Goal: Transaction & Acquisition: Obtain resource

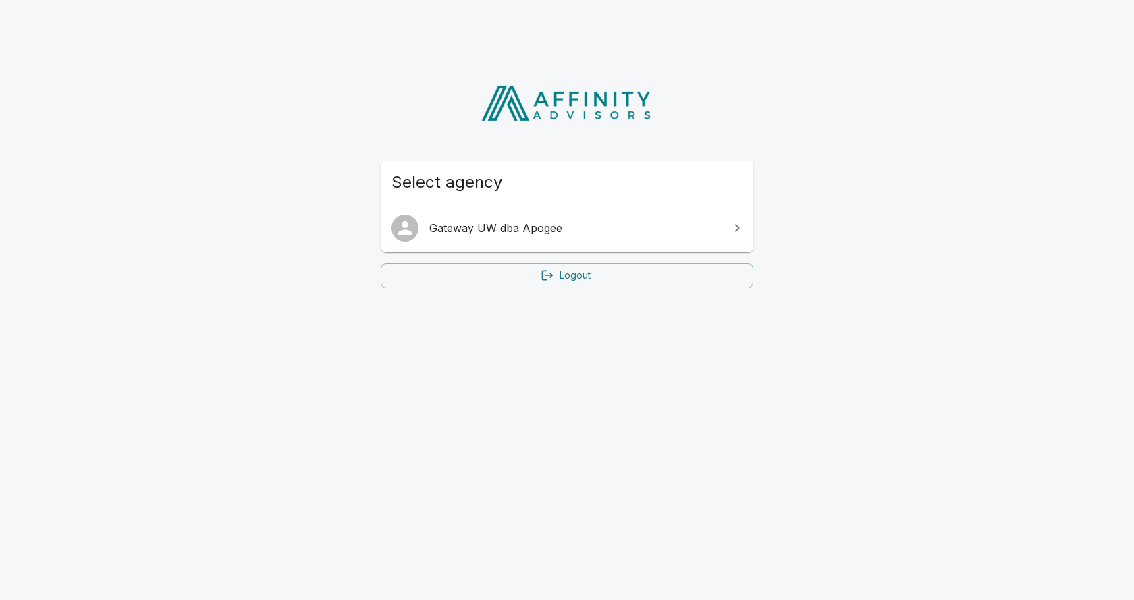
click at [497, 224] on span "Gateway UW dba Apogee" at bounding box center [575, 228] width 292 height 16
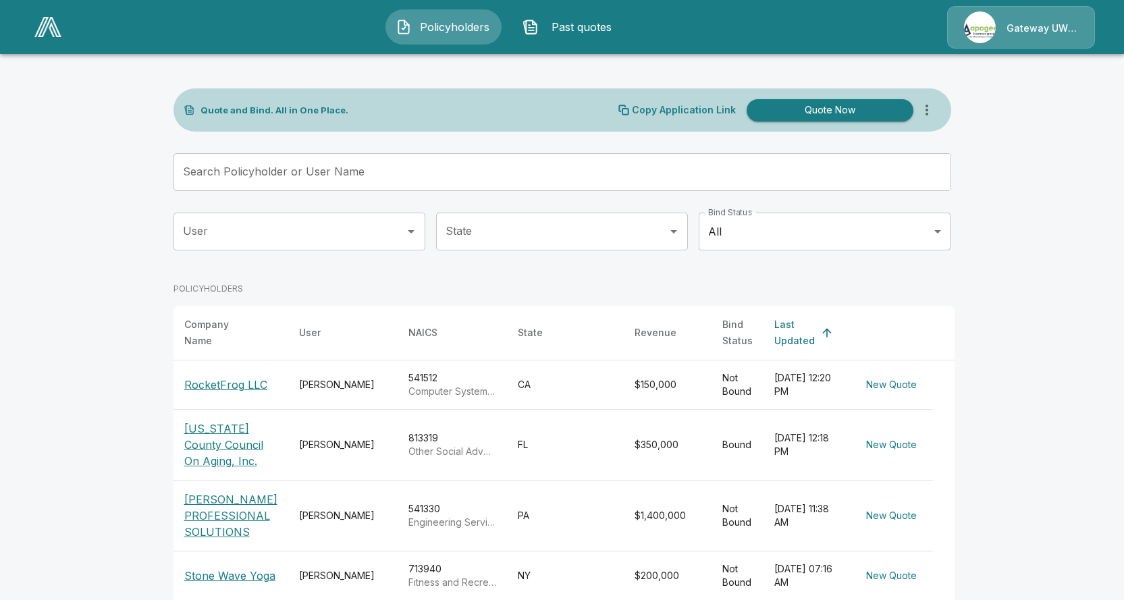
click at [267, 381] on p "RocketFrog LLC" at bounding box center [225, 385] width 83 height 16
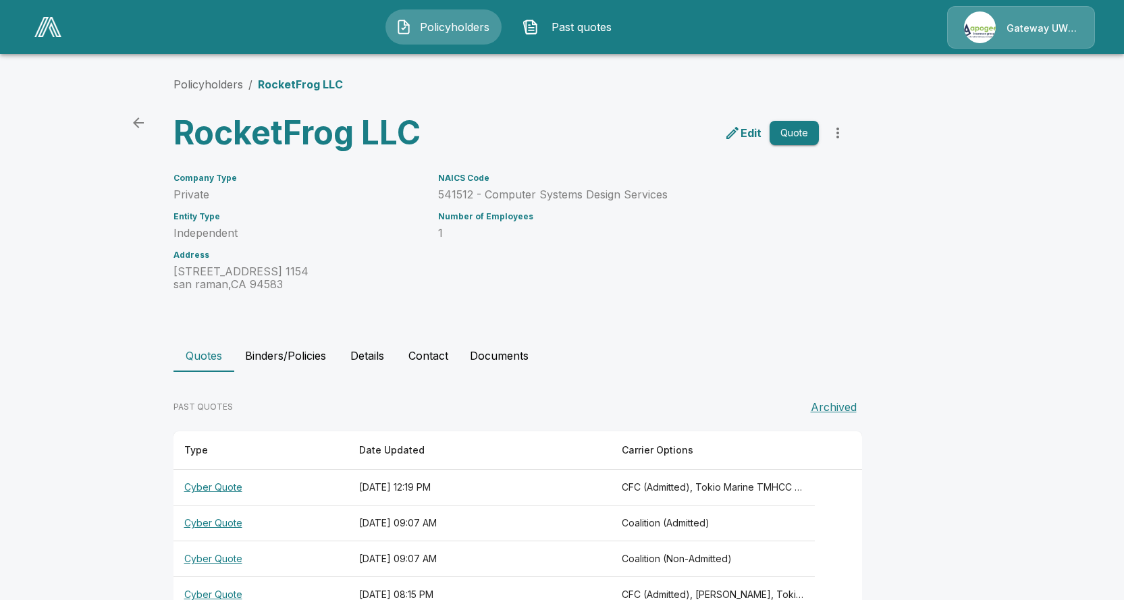
click at [801, 140] on button "Quote" at bounding box center [793, 133] width 49 height 25
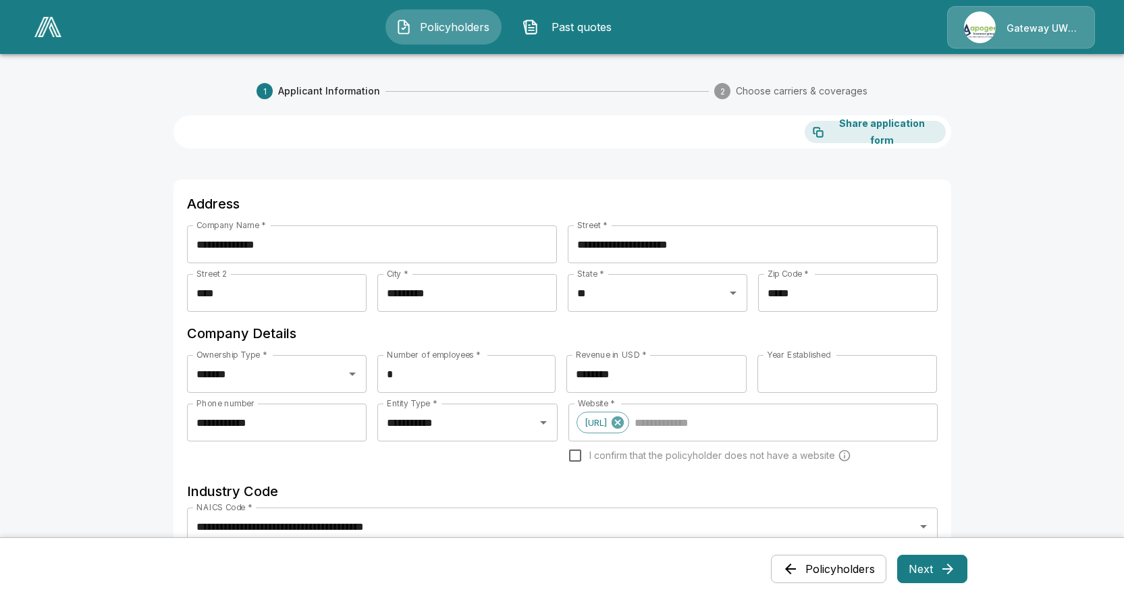
click at [919, 572] on button "Next" at bounding box center [932, 569] width 70 height 28
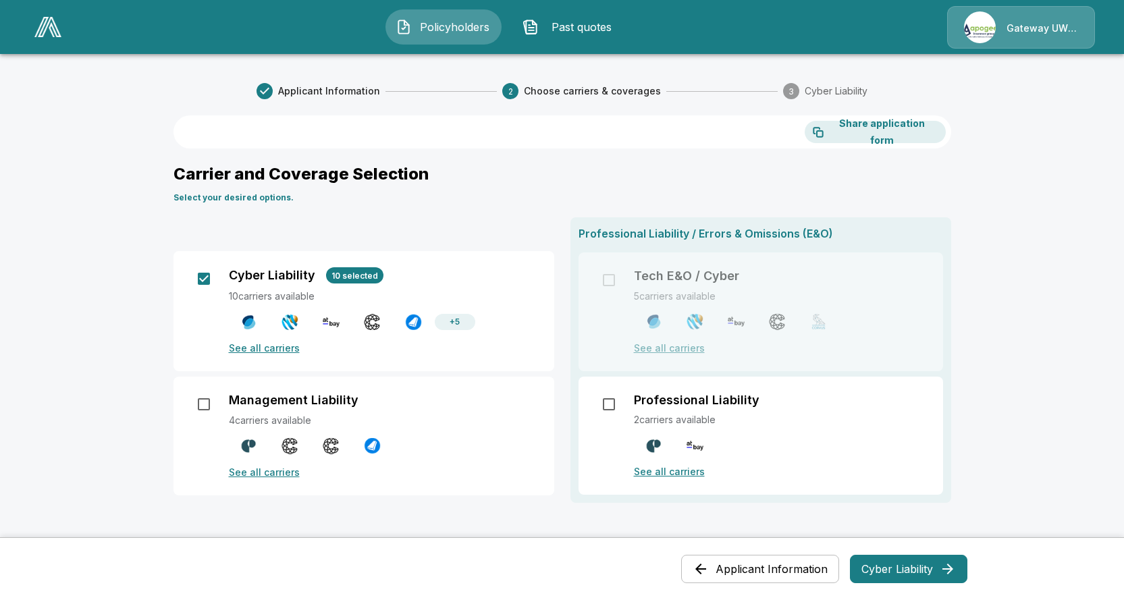
click at [901, 567] on button "Cyber Liability" at bounding box center [908, 569] width 117 height 28
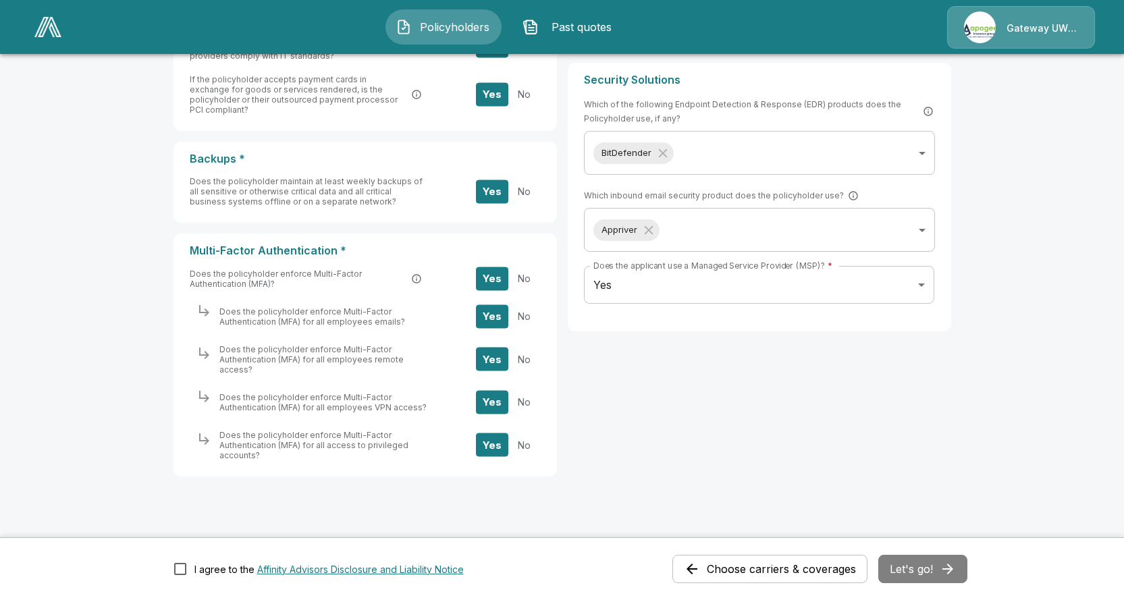
scroll to position [596, 0]
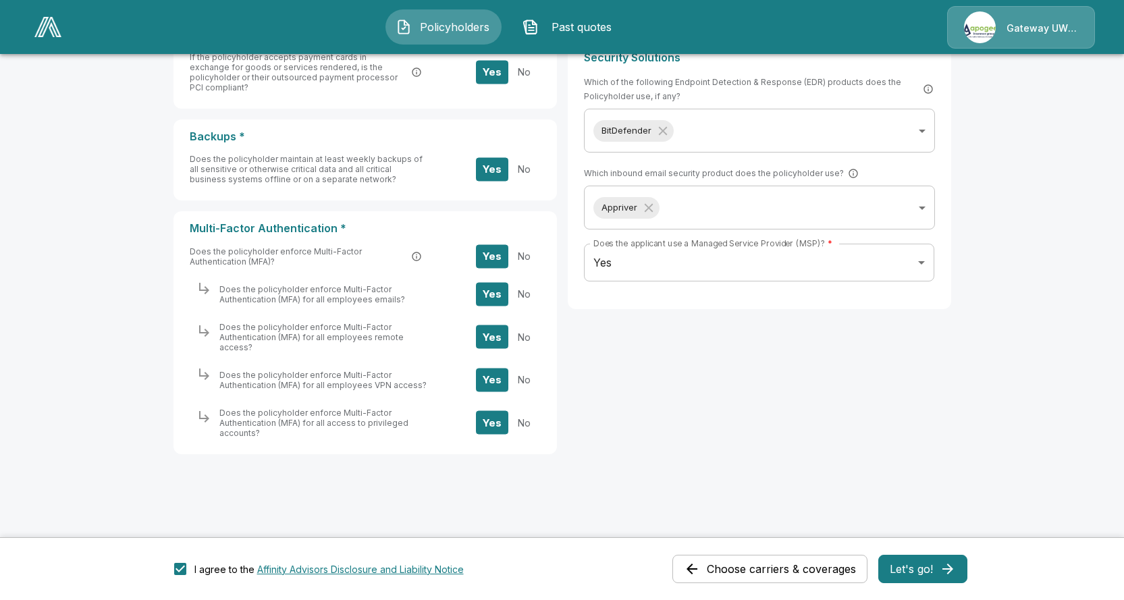
click at [915, 574] on button "Let's go!" at bounding box center [922, 569] width 89 height 28
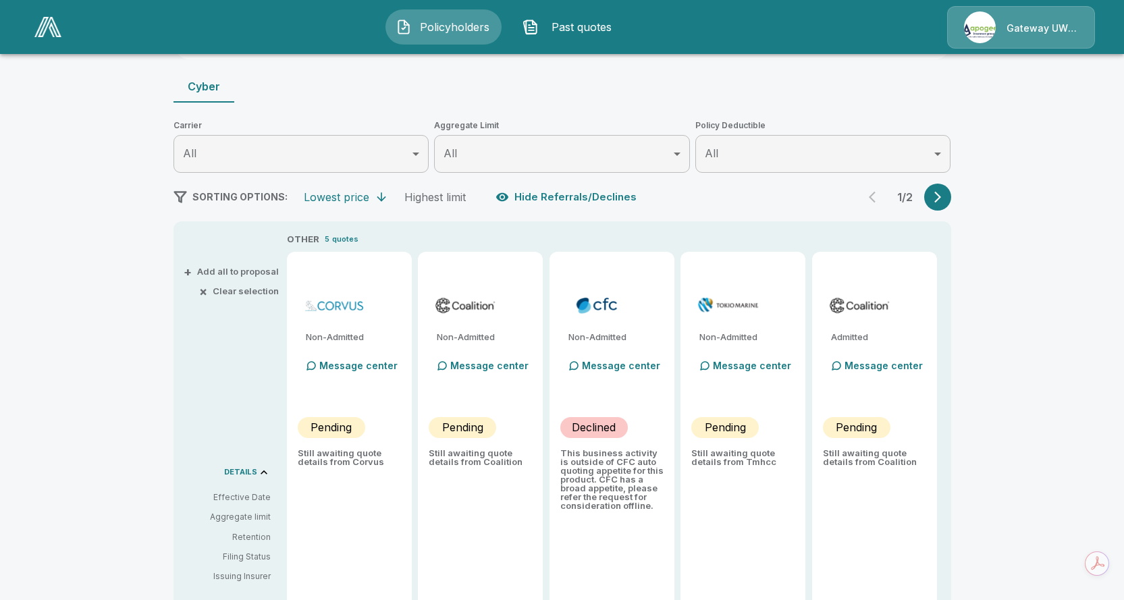
scroll to position [133, 0]
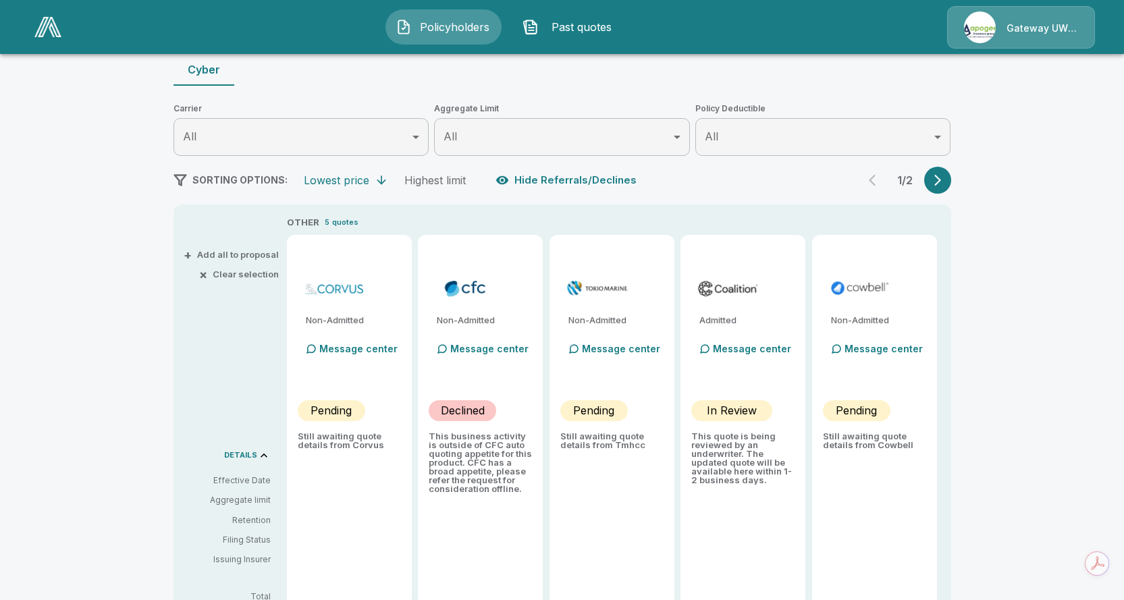
type input "*******"
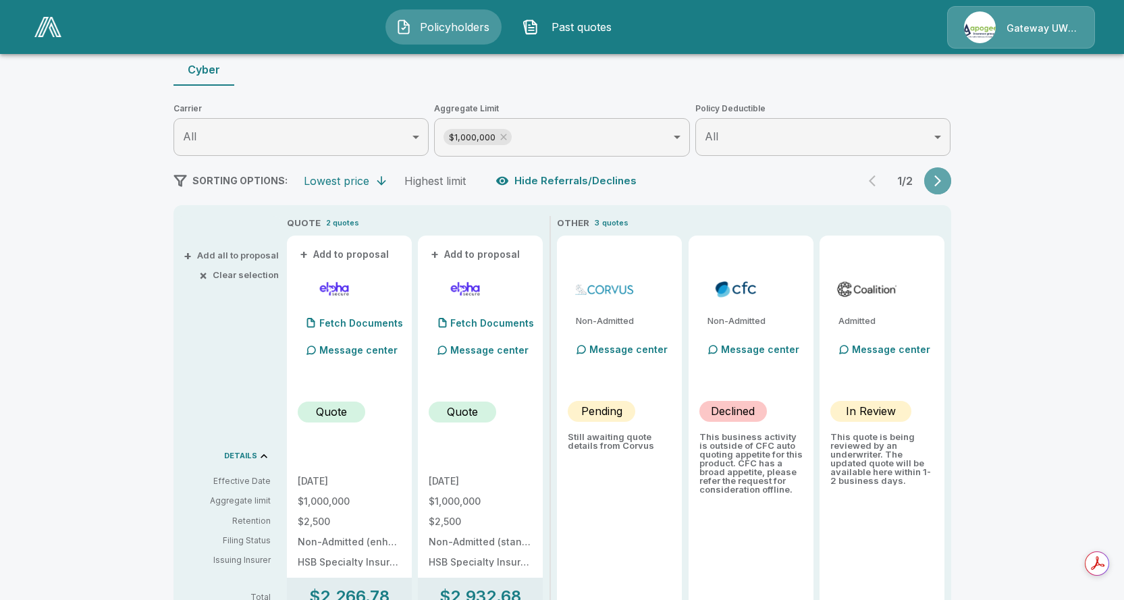
click at [937, 183] on icon "button" at bounding box center [937, 180] width 13 height 13
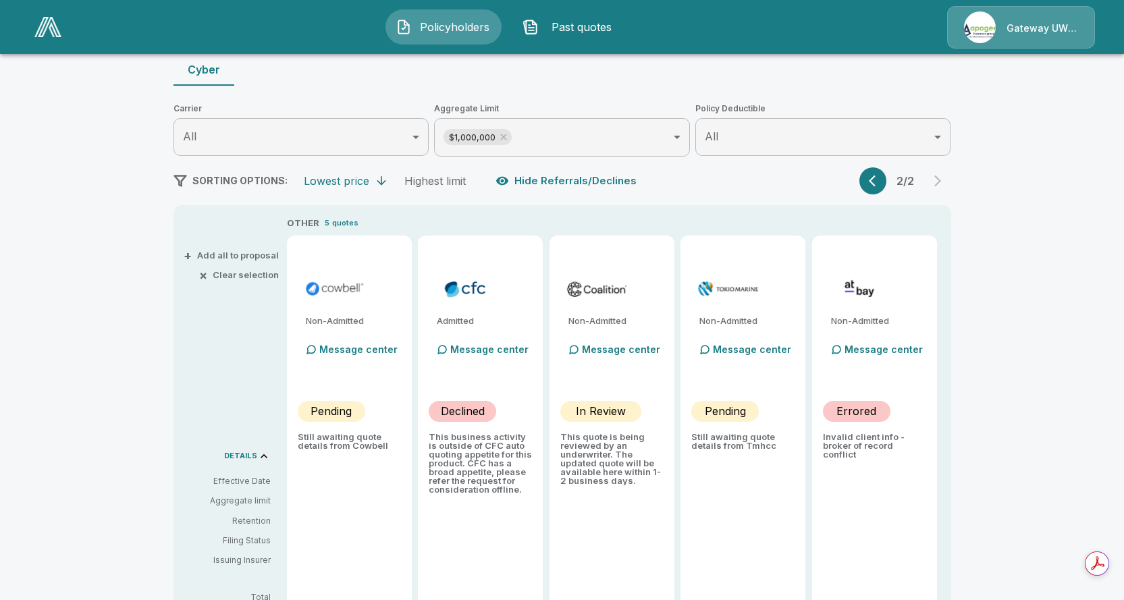
click at [879, 179] on icon "button" at bounding box center [875, 180] width 13 height 13
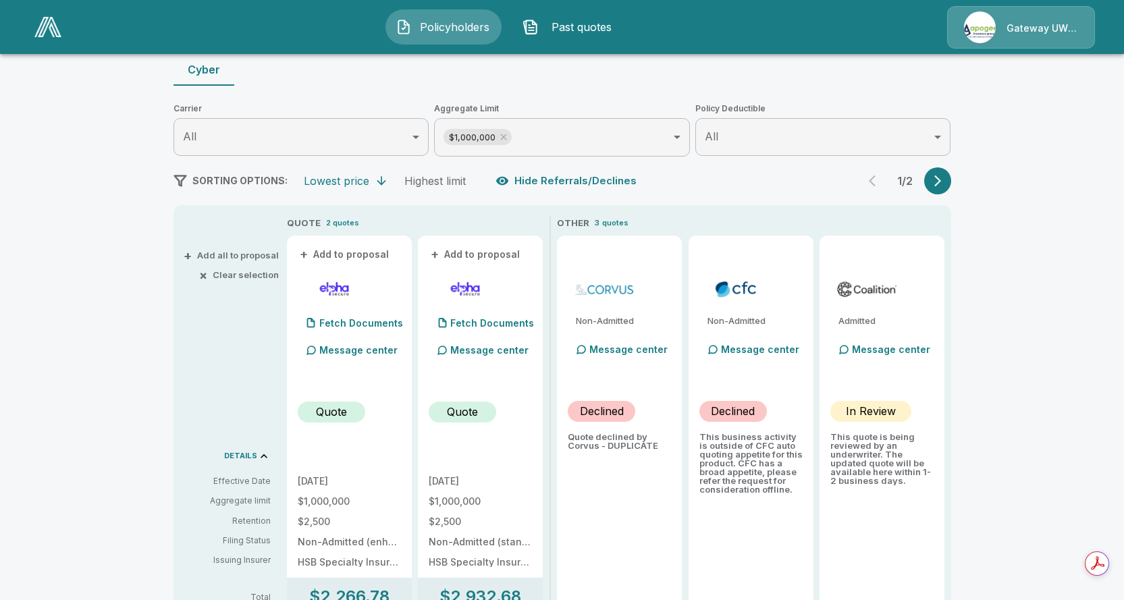
click at [927, 182] on div "1 / 2" at bounding box center [905, 180] width 92 height 27
click at [935, 181] on button "button" at bounding box center [937, 180] width 27 height 27
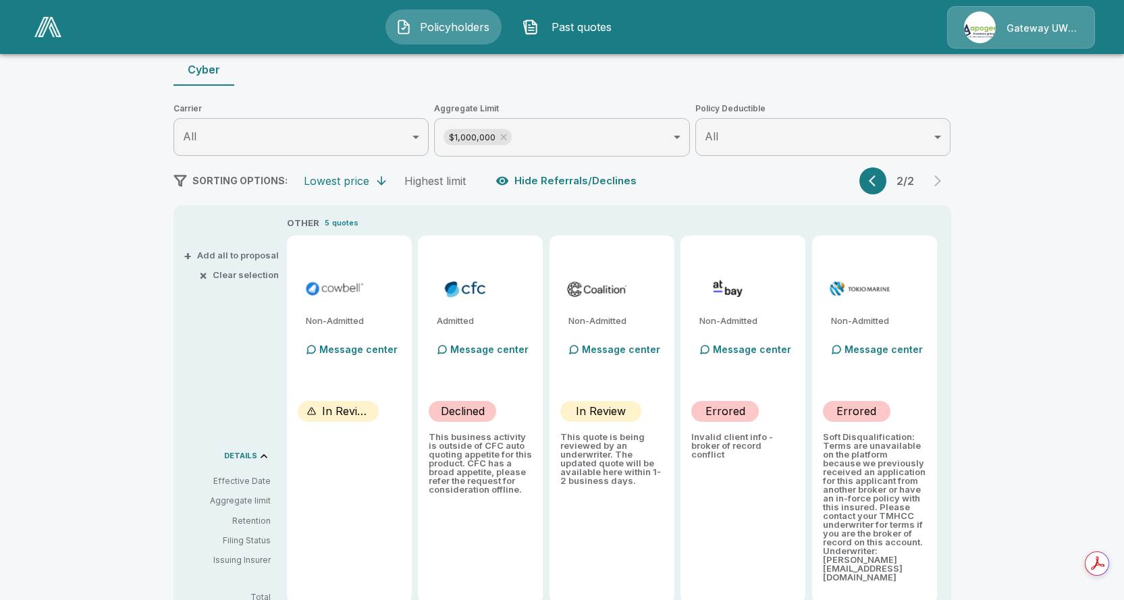
click at [875, 182] on icon "button" at bounding box center [872, 180] width 7 height 11
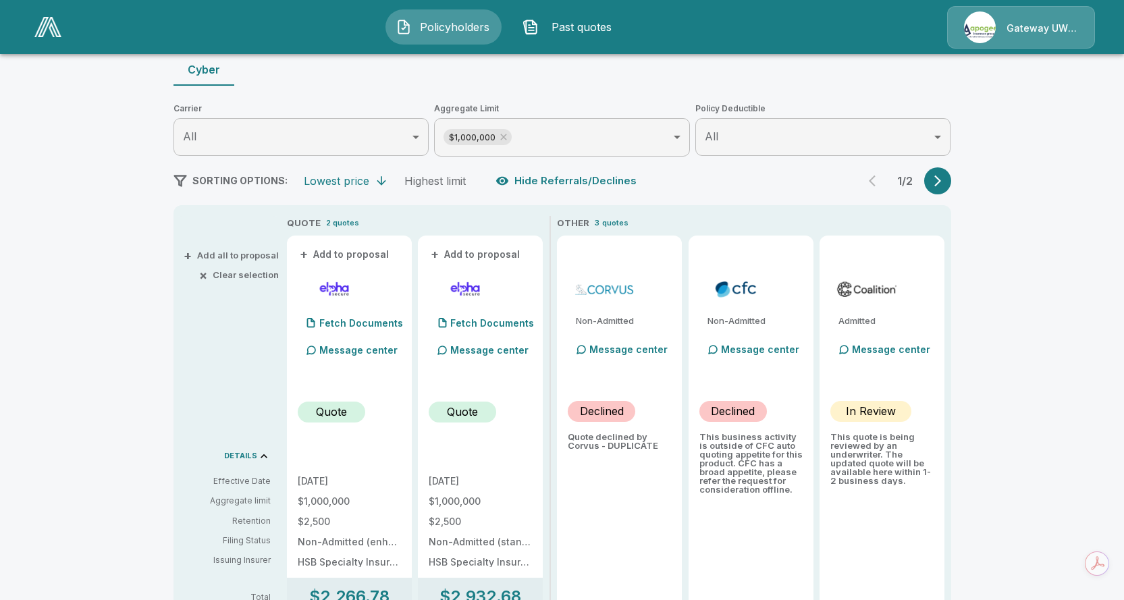
scroll to position [184, 0]
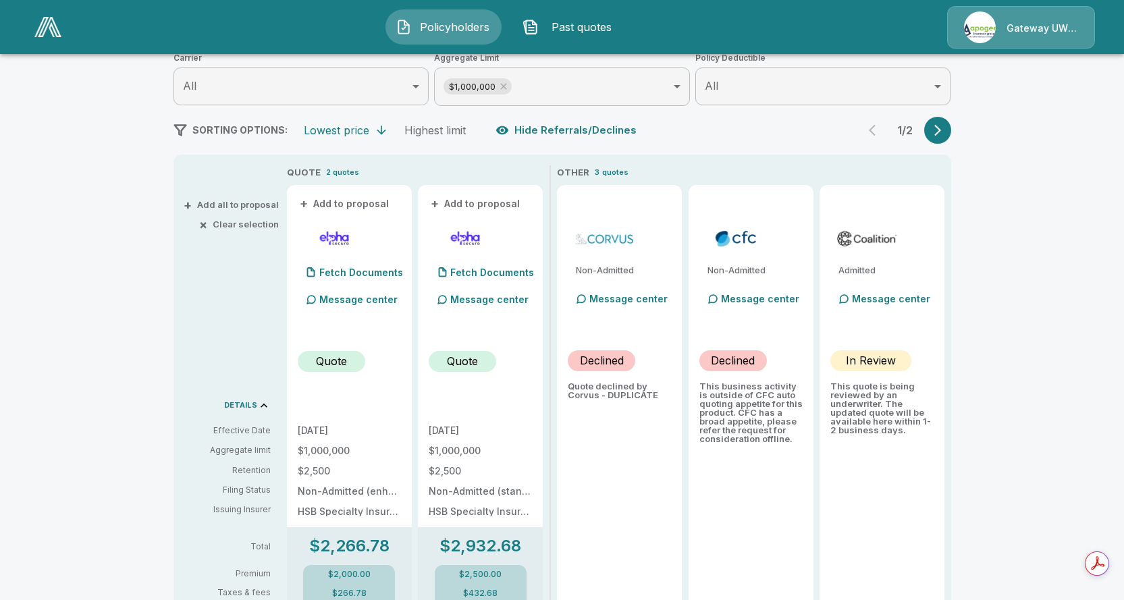
click at [938, 134] on icon "button" at bounding box center [937, 130] width 13 height 13
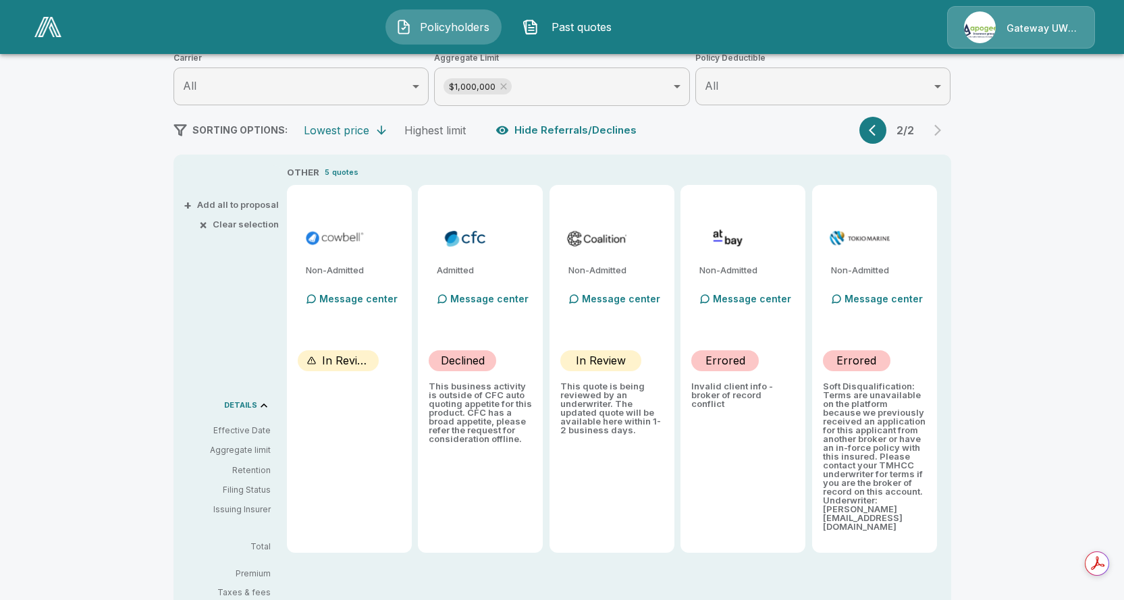
click at [879, 130] on icon "button" at bounding box center [875, 130] width 13 height 13
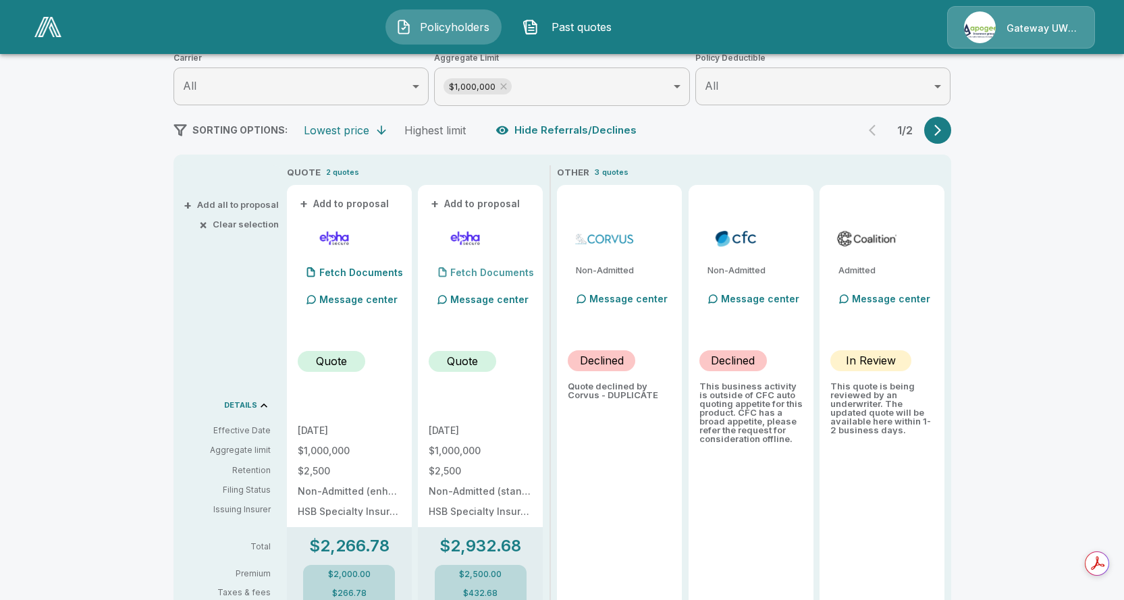
click at [481, 276] on p "Fetch Documents" at bounding box center [492, 272] width 84 height 9
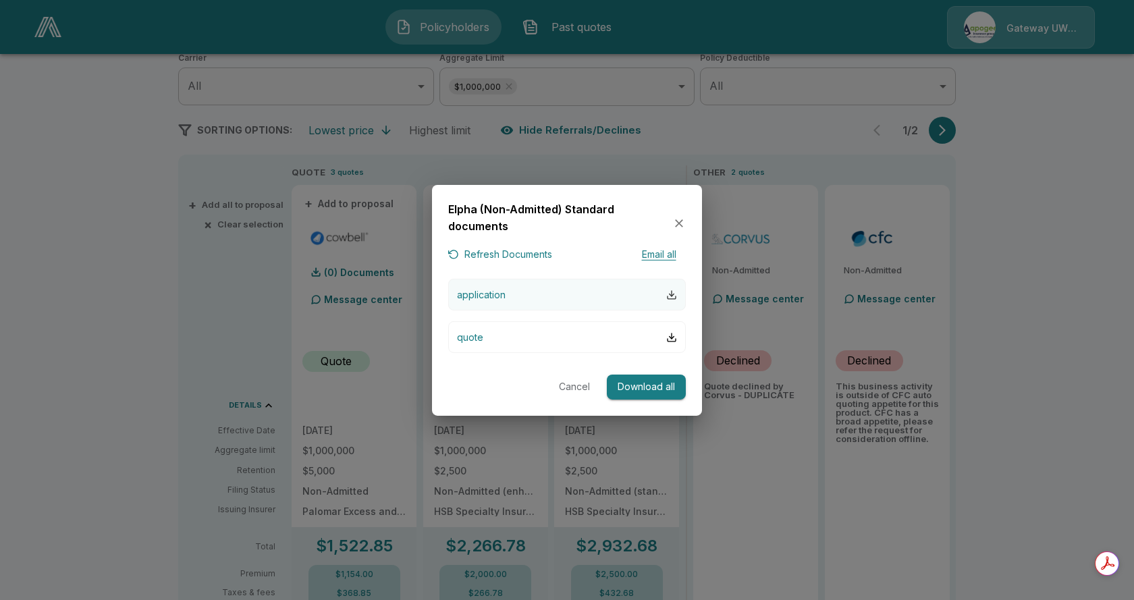
click at [674, 290] on div "button" at bounding box center [671, 295] width 11 height 11
click at [678, 219] on icon "button" at bounding box center [678, 223] width 13 height 13
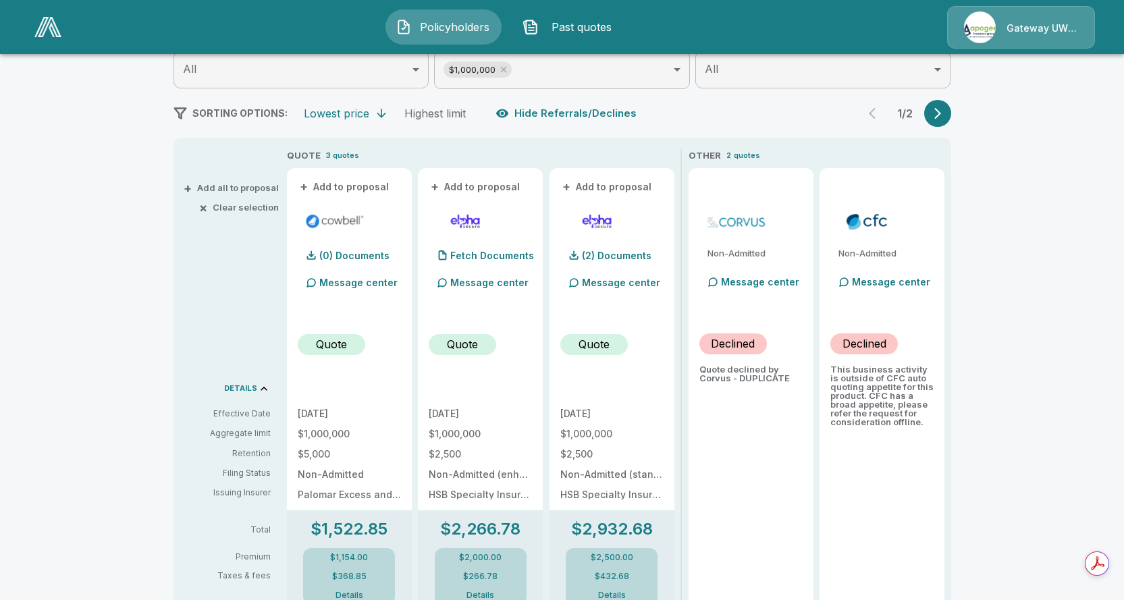
scroll to position [217, 0]
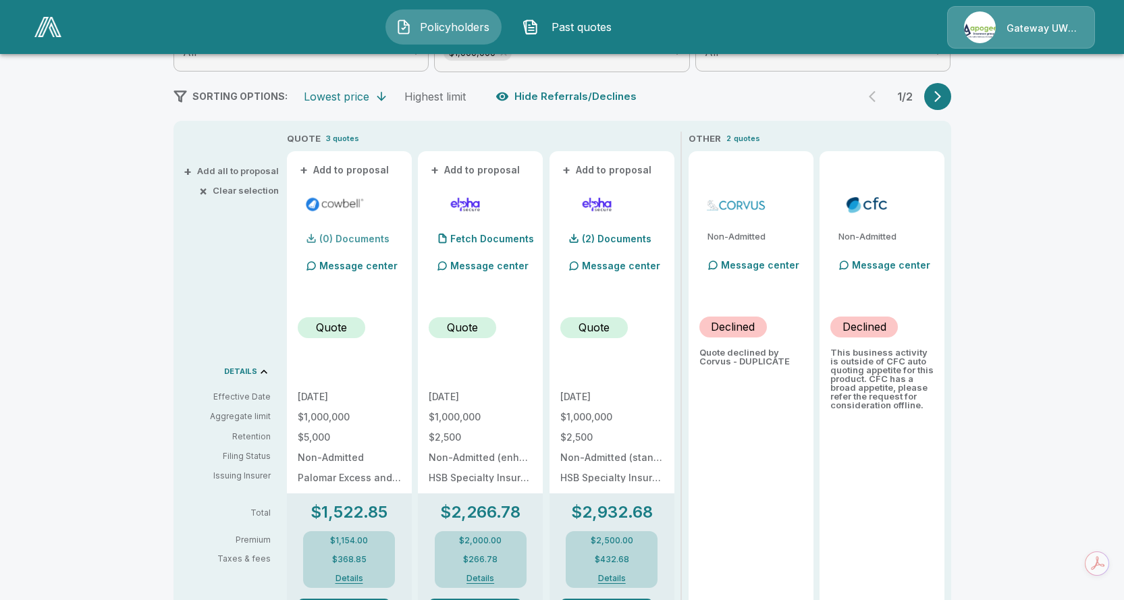
click at [378, 241] on p "(0) Documents" at bounding box center [354, 238] width 70 height 9
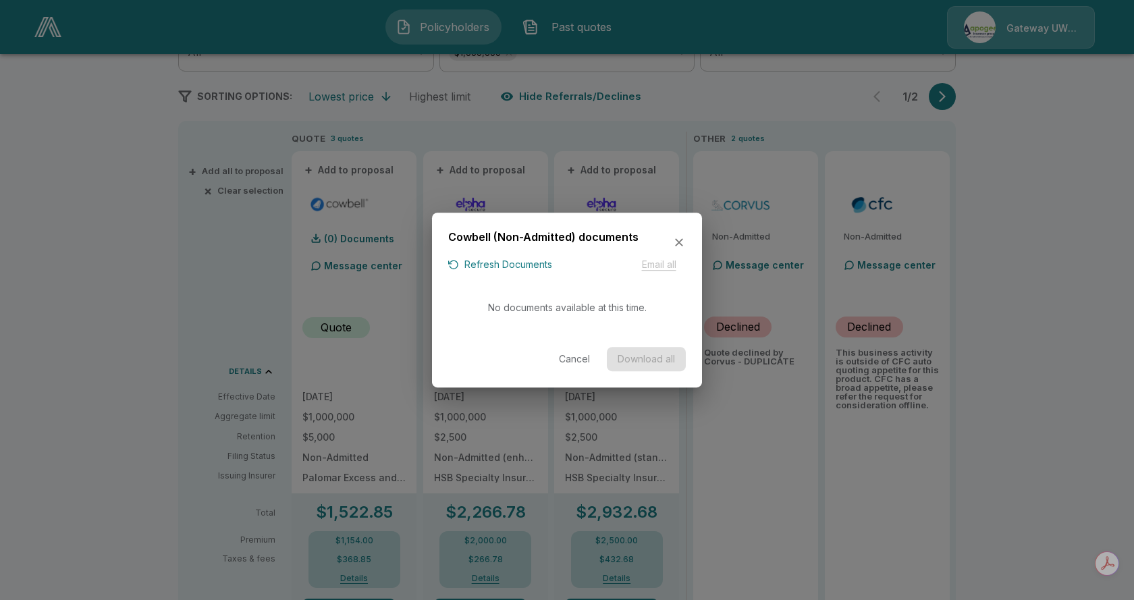
click at [676, 239] on icon "button" at bounding box center [678, 242] width 13 height 13
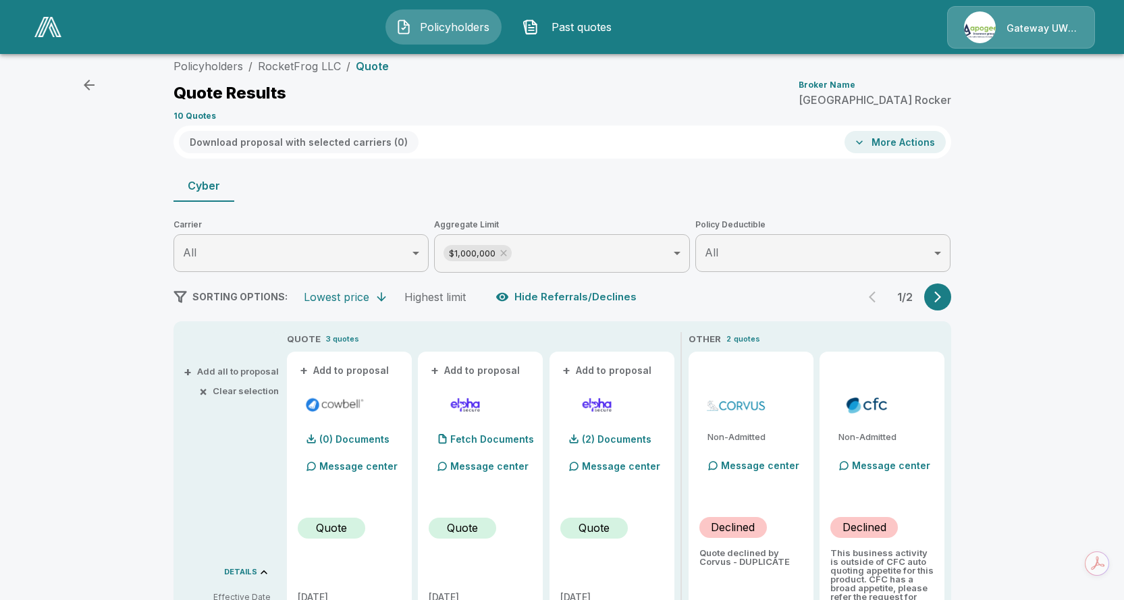
scroll to position [34, 0]
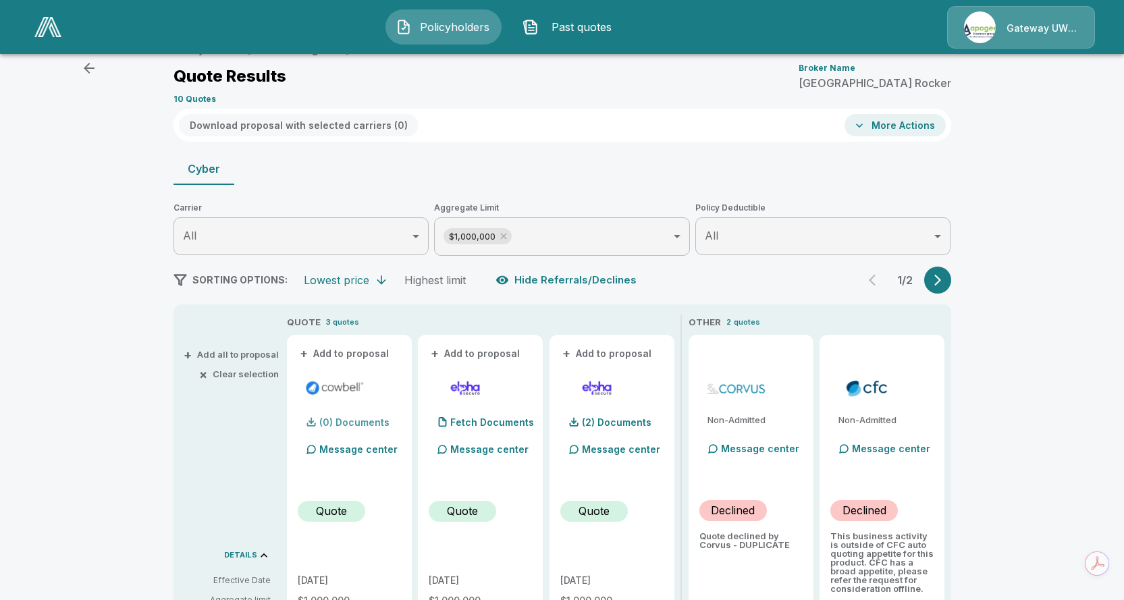
click at [345, 420] on p "(0) Documents" at bounding box center [354, 422] width 70 height 9
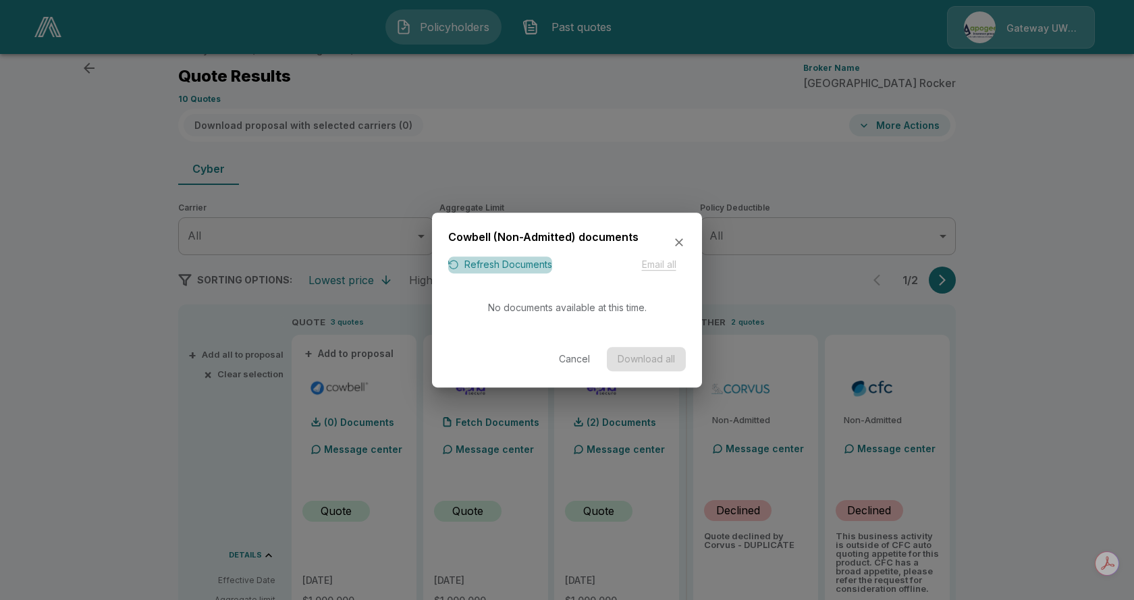
click at [458, 266] on div "button" at bounding box center [453, 265] width 11 height 11
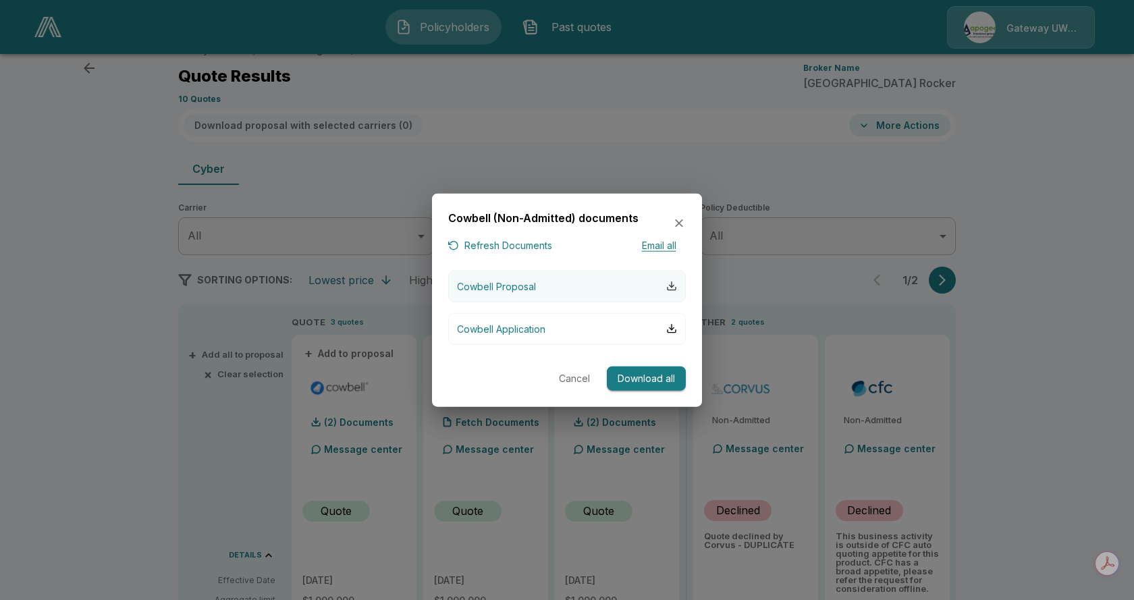
click at [671, 283] on div "button" at bounding box center [671, 286] width 11 height 11
click at [671, 322] on button "Cowbell Application" at bounding box center [567, 329] width 238 height 32
click at [656, 384] on button "Download all" at bounding box center [646, 378] width 79 height 25
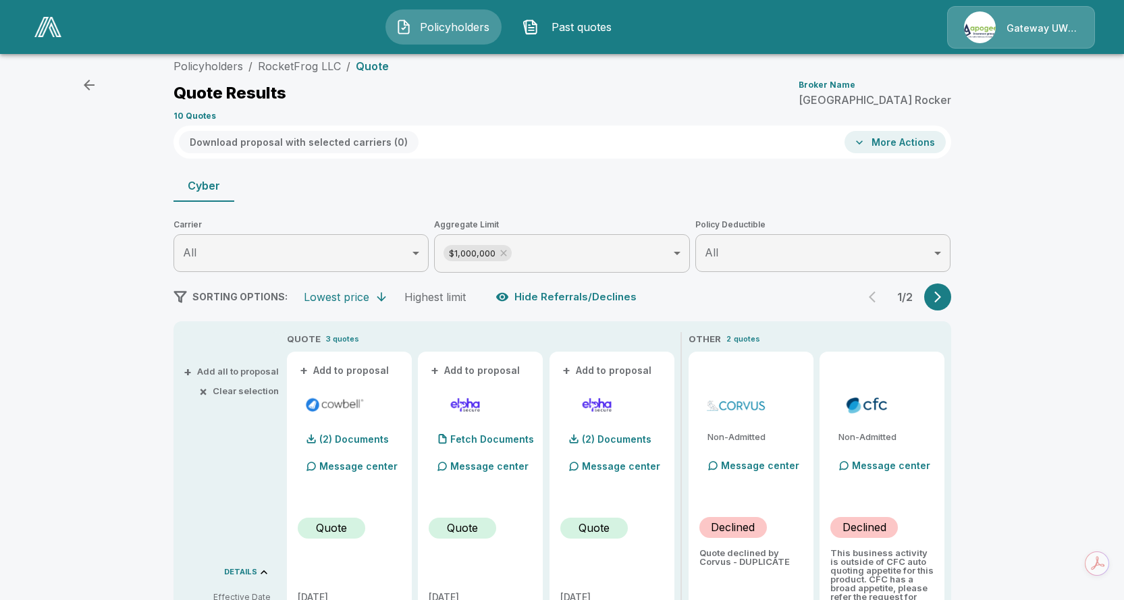
scroll to position [0, 0]
